Goal: Transaction & Acquisition: Purchase product/service

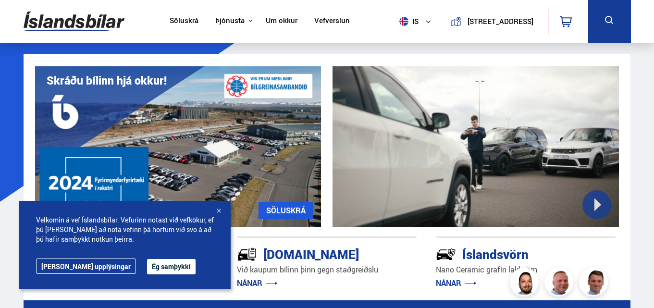
click at [148, 268] on button "Ég samþykki" at bounding box center [171, 266] width 49 height 15
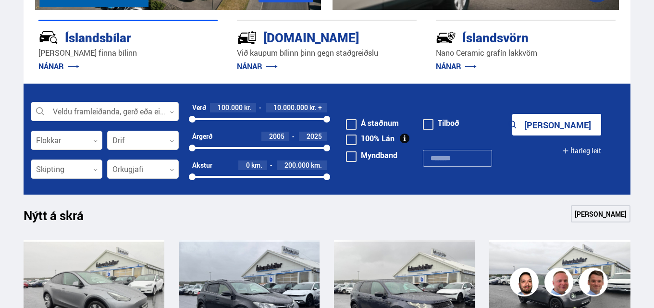
scroll to position [295, 0]
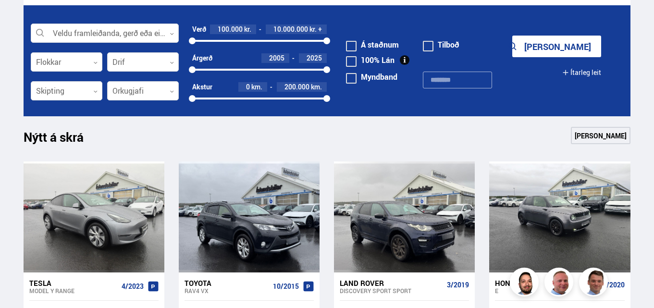
click at [192, 70] on div at bounding box center [192, 69] width 7 height 7
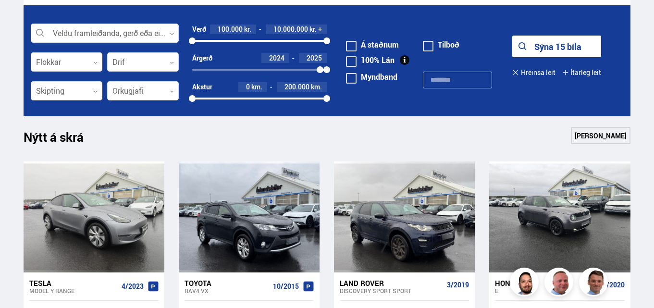
scroll to position [362, 0]
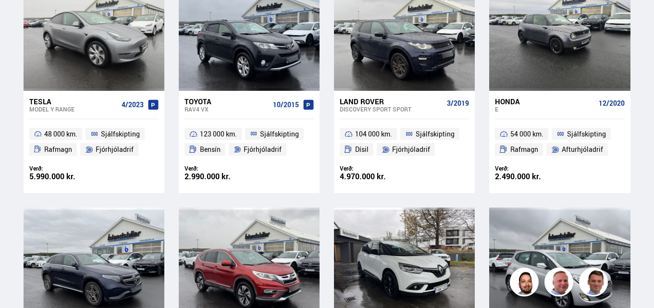
scroll to position [0, 0]
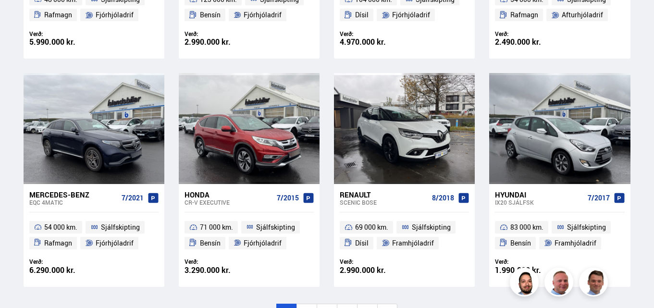
scroll to position [631, 0]
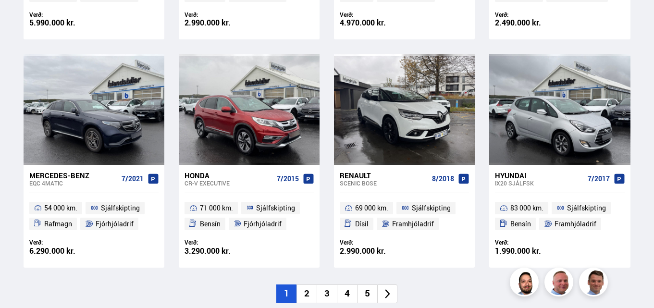
click at [307, 296] on li "2" at bounding box center [307, 294] width 20 height 19
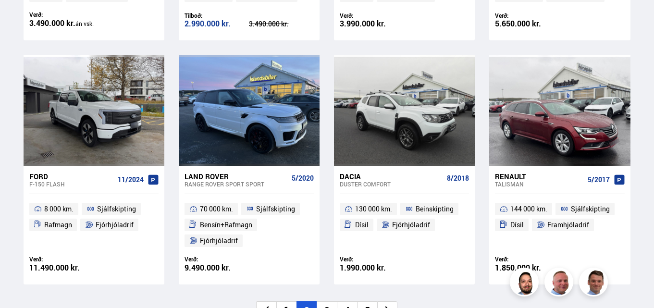
scroll to position [477, 0]
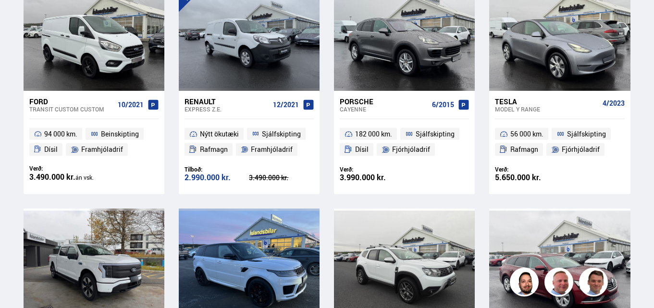
drag, startPoint x: 0, startPoint y: 109, endPoint x: 0, endPoint y: 59, distance: 50.0
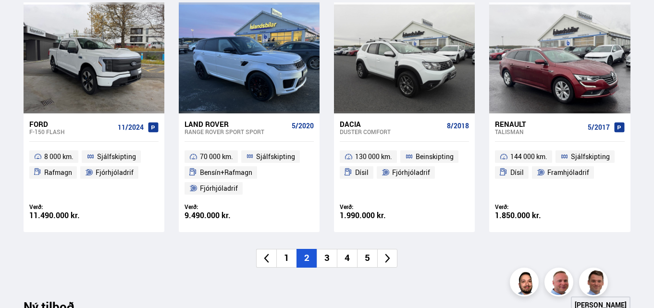
scroll to position [708, 0]
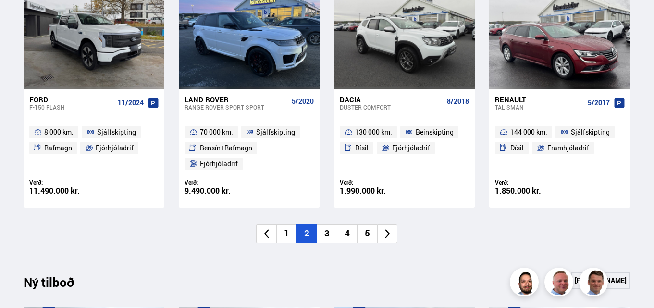
click at [329, 234] on li "3" at bounding box center [327, 234] width 20 height 19
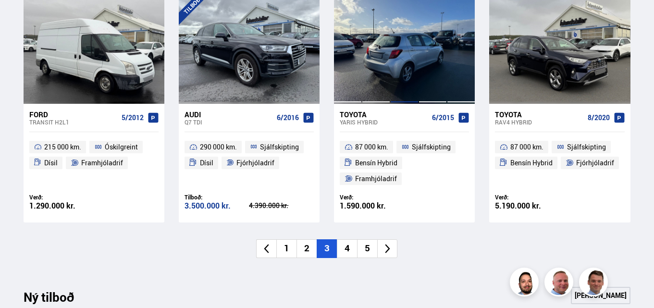
click at [401, 54] on div at bounding box center [404, 48] width 28 height 111
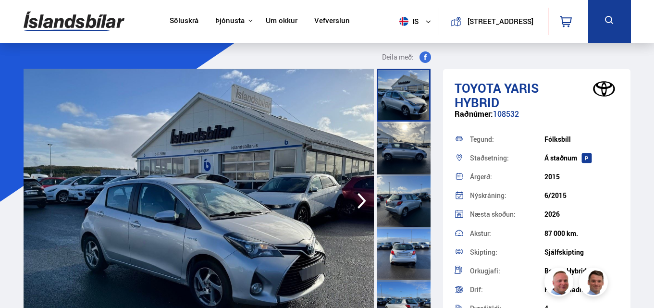
click at [353, 207] on icon "button" at bounding box center [361, 200] width 19 height 23
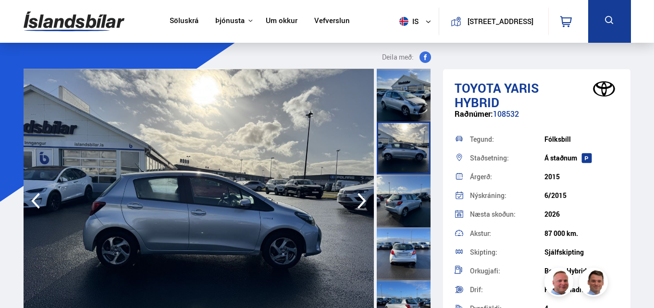
click at [353, 207] on icon "button" at bounding box center [361, 200] width 19 height 23
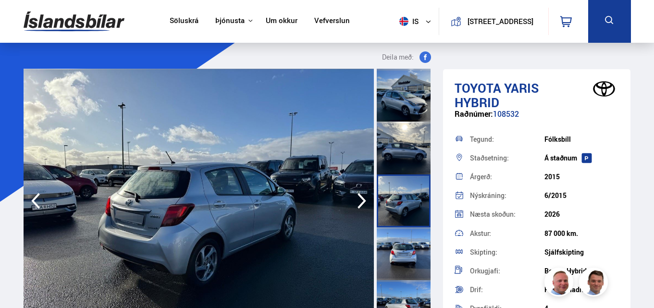
click at [361, 201] on icon "button" at bounding box center [361, 200] width 19 height 23
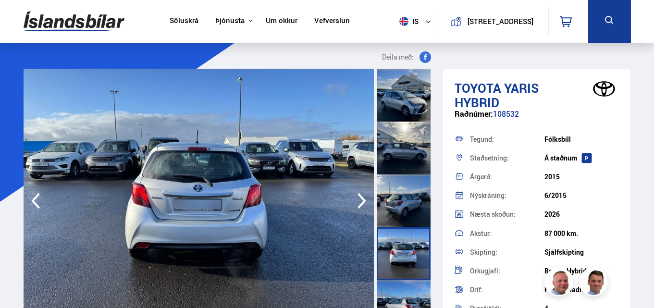
click at [361, 201] on icon "button" at bounding box center [361, 200] width 19 height 23
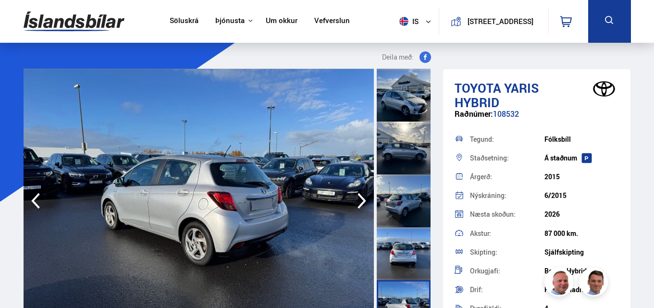
click at [361, 201] on icon "button" at bounding box center [361, 200] width 19 height 23
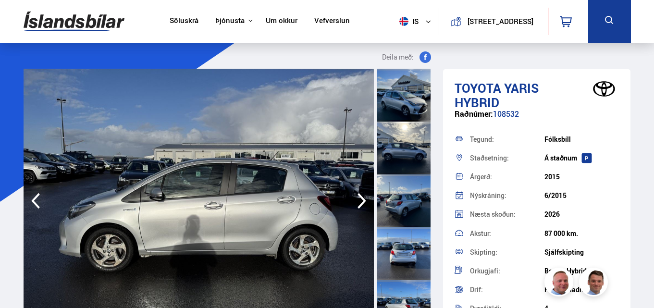
click at [361, 201] on icon "button" at bounding box center [361, 200] width 19 height 23
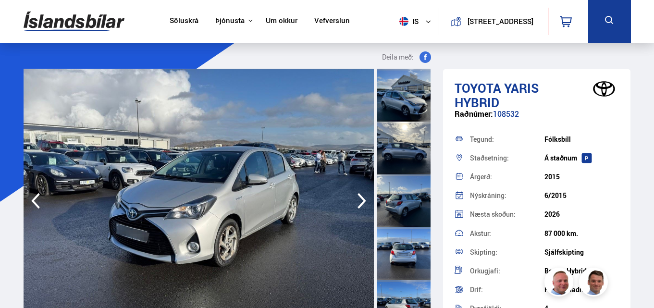
click at [361, 201] on icon "button" at bounding box center [361, 200] width 19 height 23
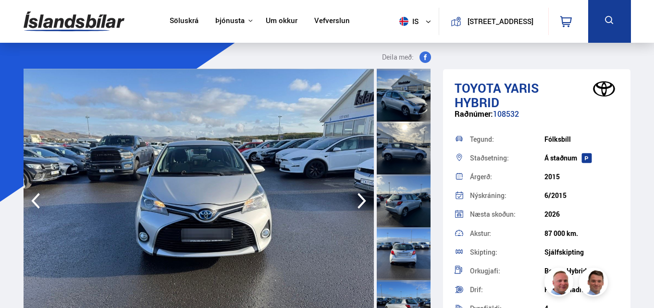
click at [361, 201] on icon "button" at bounding box center [361, 200] width 19 height 23
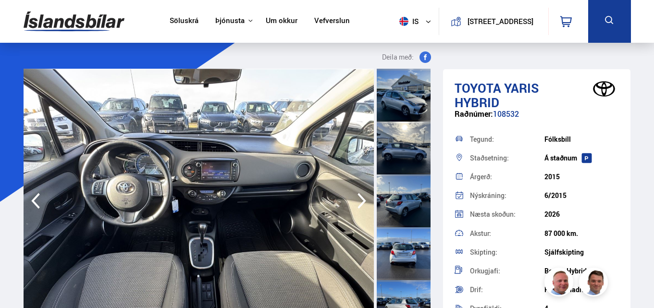
click at [361, 201] on icon "button" at bounding box center [361, 200] width 19 height 23
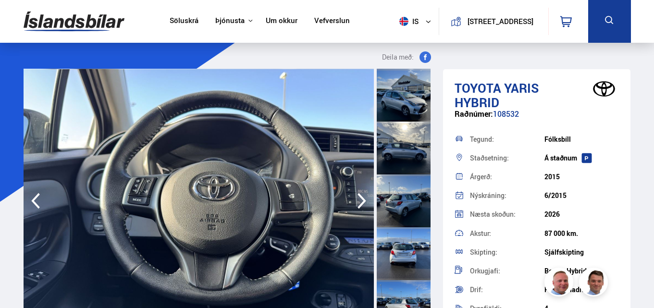
click at [361, 201] on icon "button" at bounding box center [361, 200] width 19 height 23
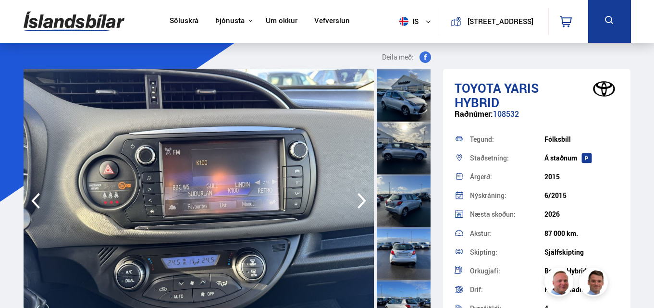
click at [361, 201] on icon "button" at bounding box center [361, 200] width 19 height 23
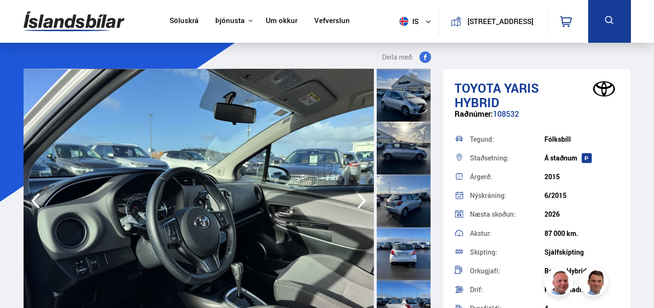
click at [361, 201] on icon "button" at bounding box center [361, 200] width 19 height 23
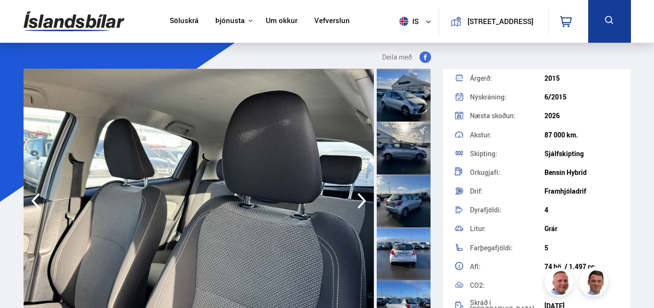
scroll to position [101, 0]
